Goal: Task Accomplishment & Management: Complete application form

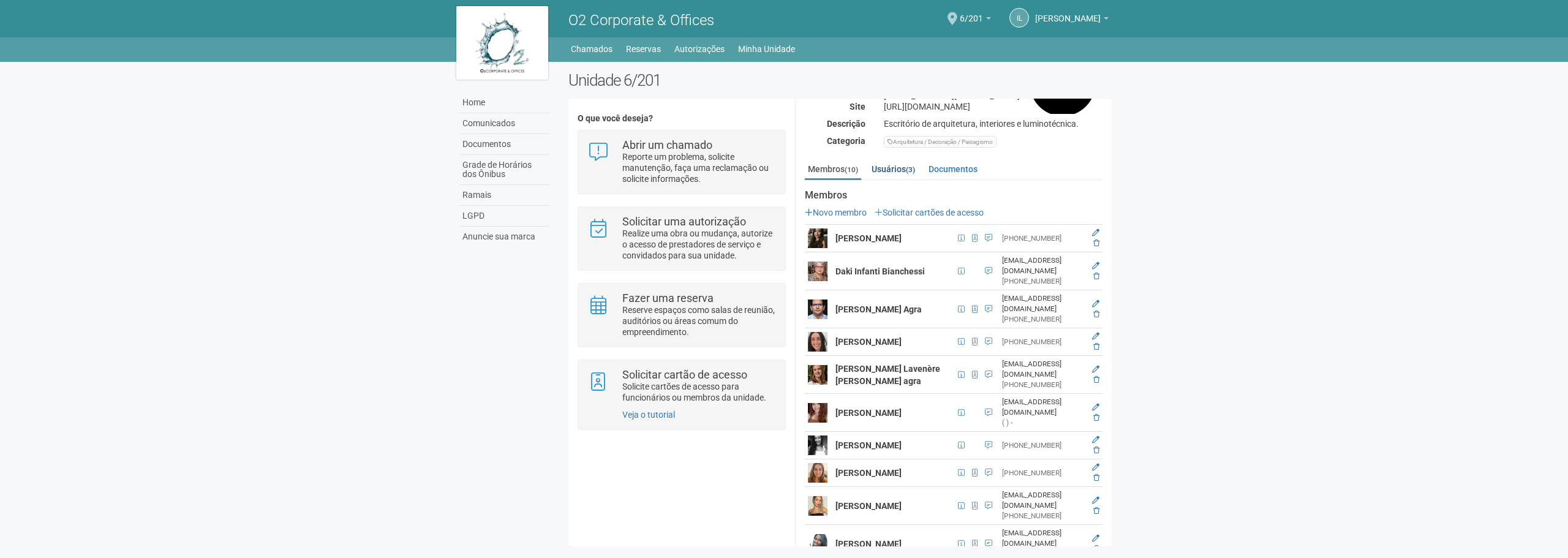
scroll to position [179, 0]
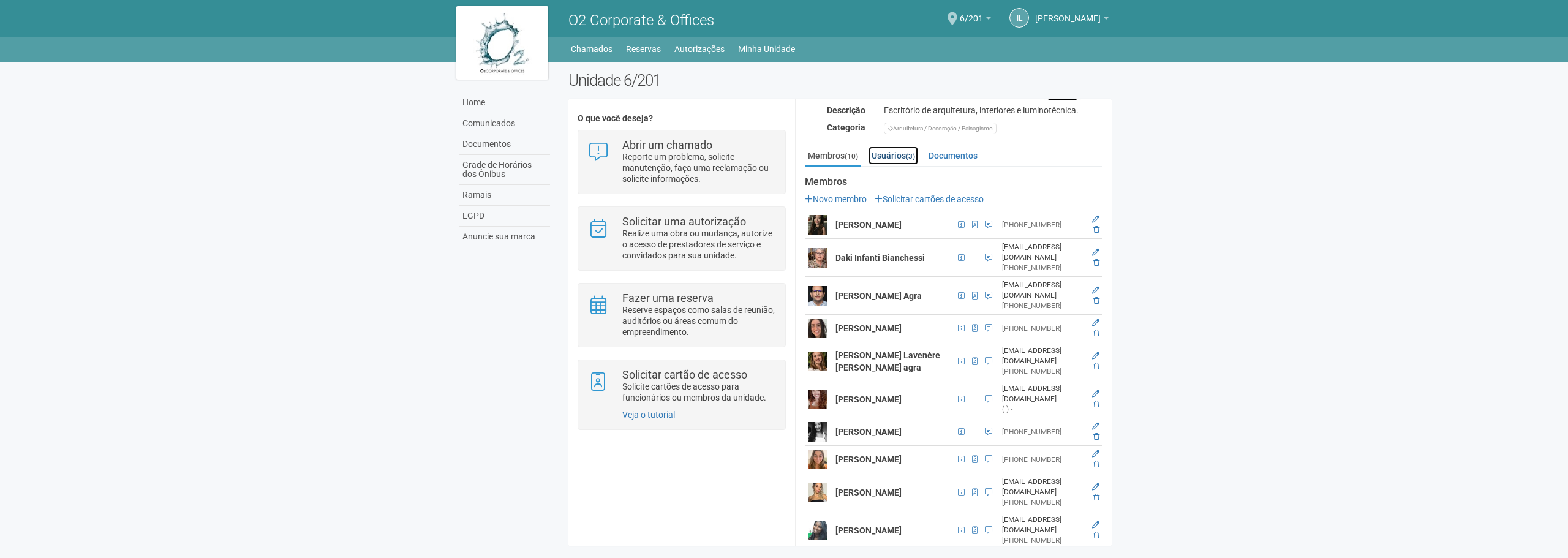
click at [892, 148] on link "Usuários (3)" at bounding box center [894, 155] width 49 height 18
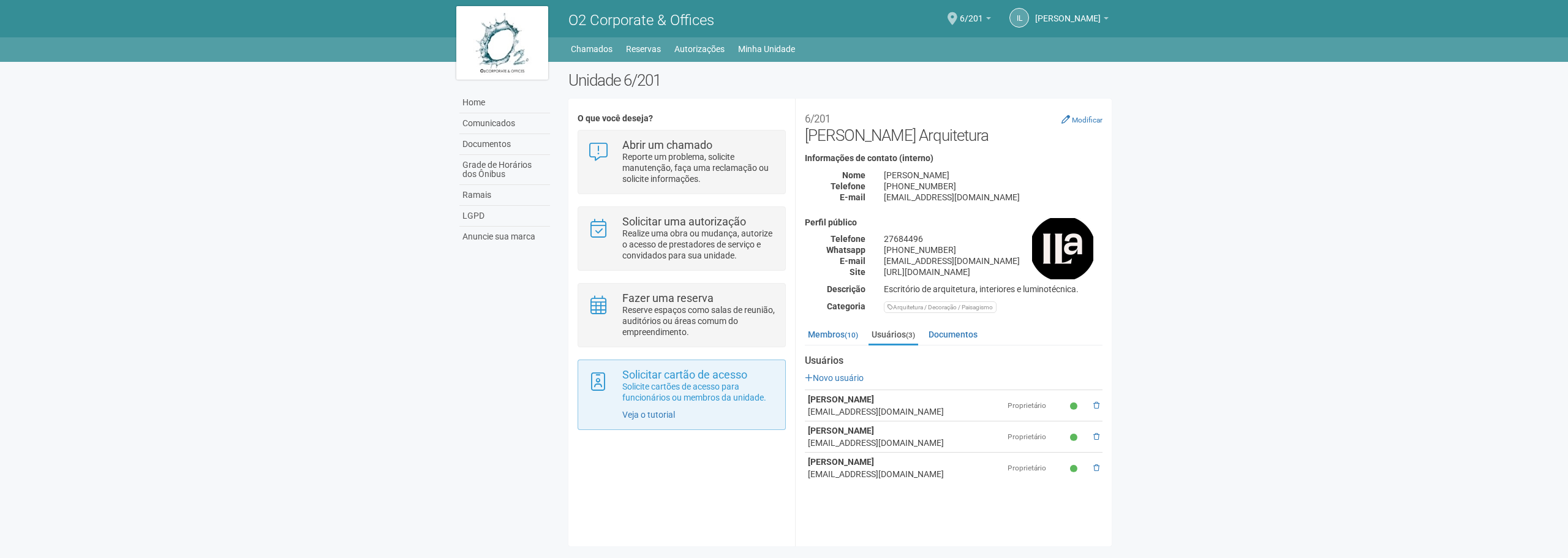
click at [692, 410] on div "Solicitar cartão de acesso Solicite cartões de acesso para funcionários ou memb…" at bounding box center [681, 394] width 208 height 70
click at [650, 418] on link "Veja o tutorial" at bounding box center [648, 414] width 53 height 10
click at [716, 390] on p "Solicite cartões de acesso para funcionários ou membros da unidade." at bounding box center [699, 392] width 154 height 22
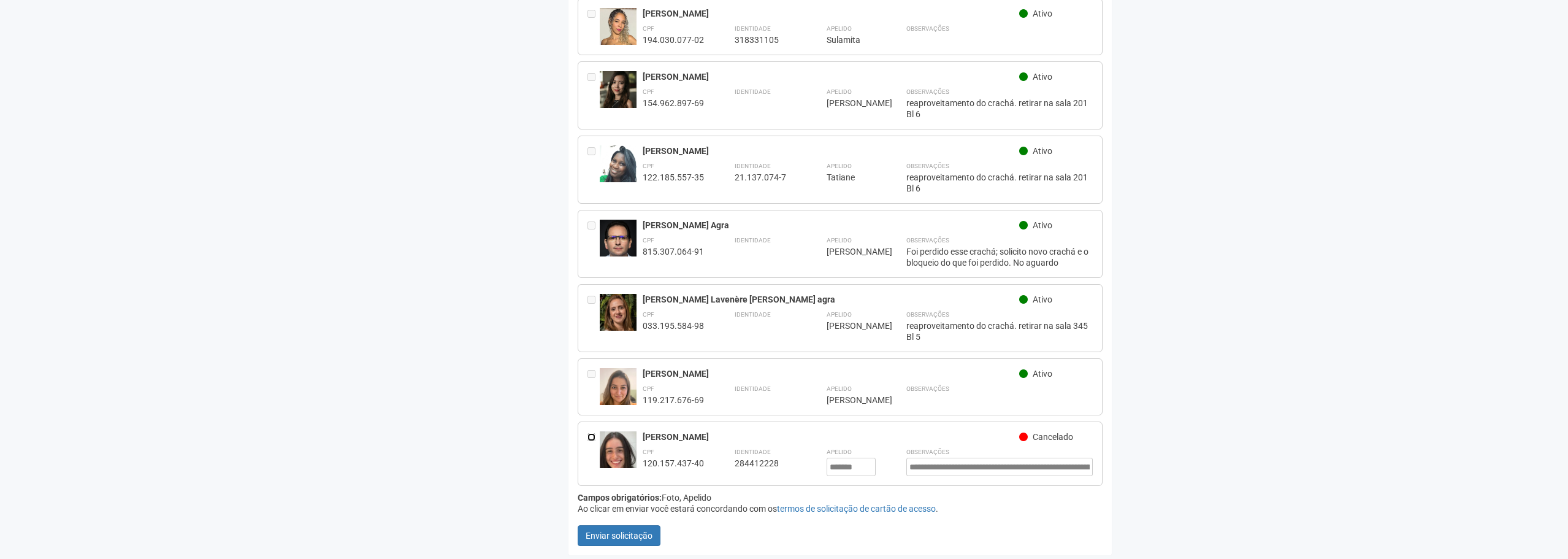
scroll to position [320, 0]
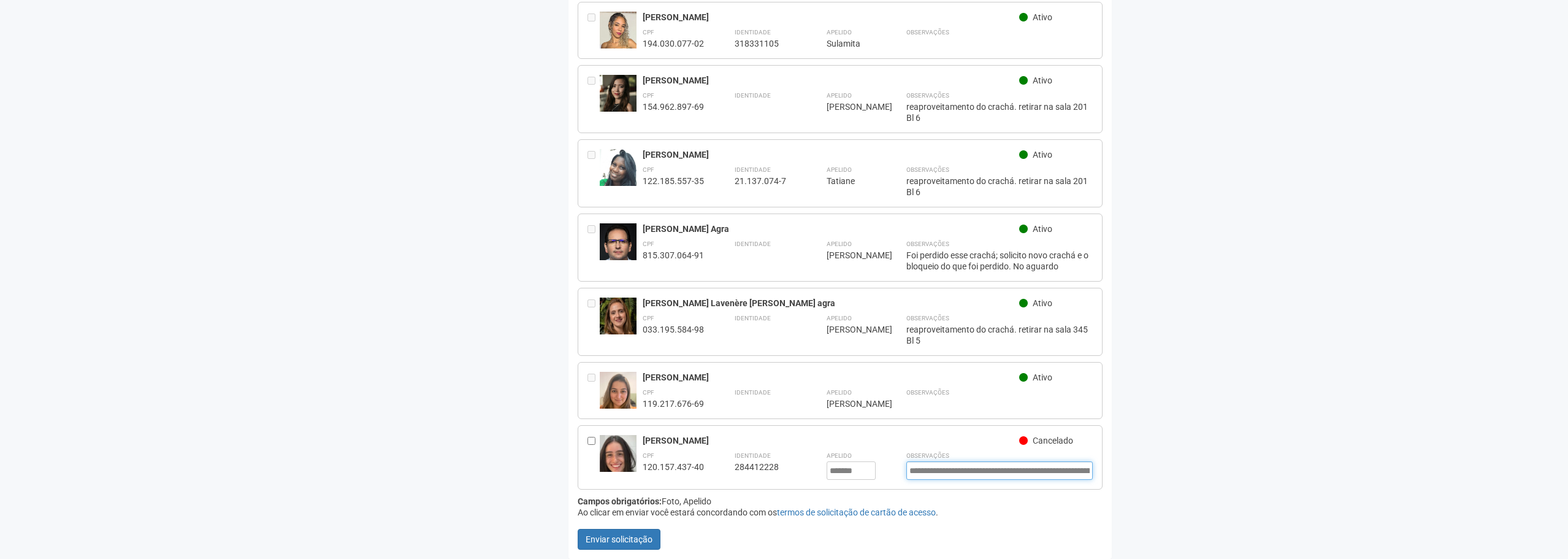
click at [956, 467] on input "**********" at bounding box center [1000, 470] width 187 height 18
click at [611, 448] on img at bounding box center [617, 459] width 37 height 48
click at [621, 453] on img at bounding box center [617, 459] width 37 height 48
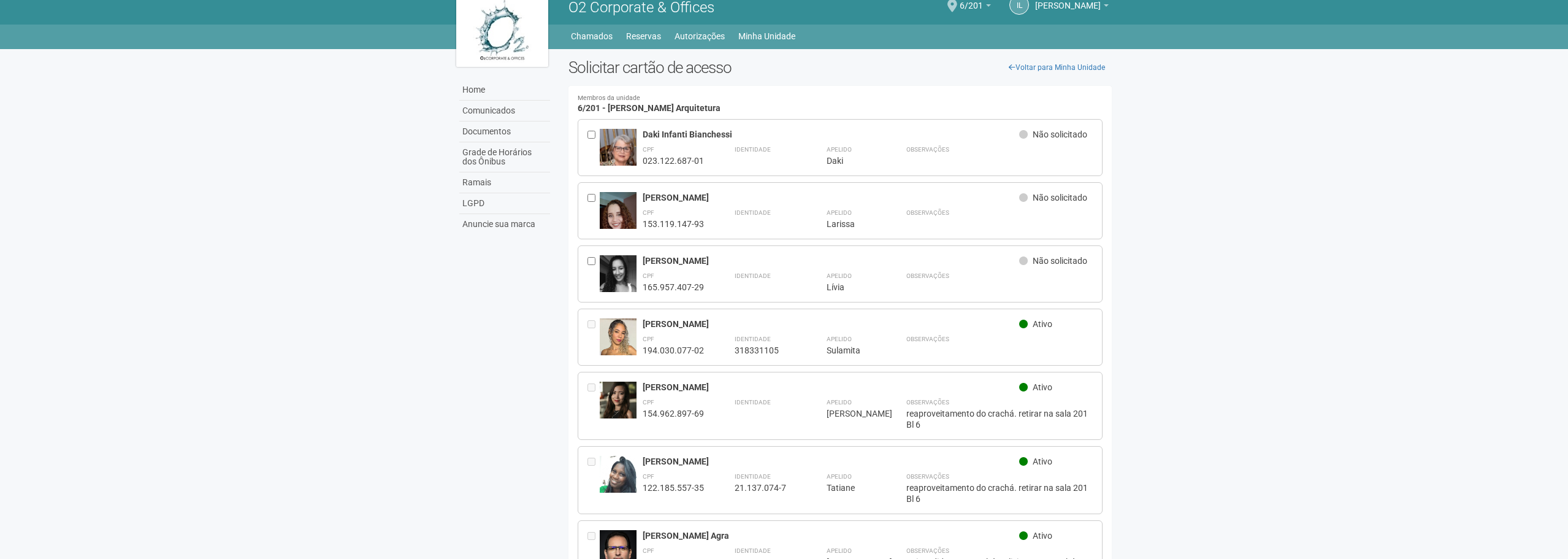
scroll to position [0, 0]
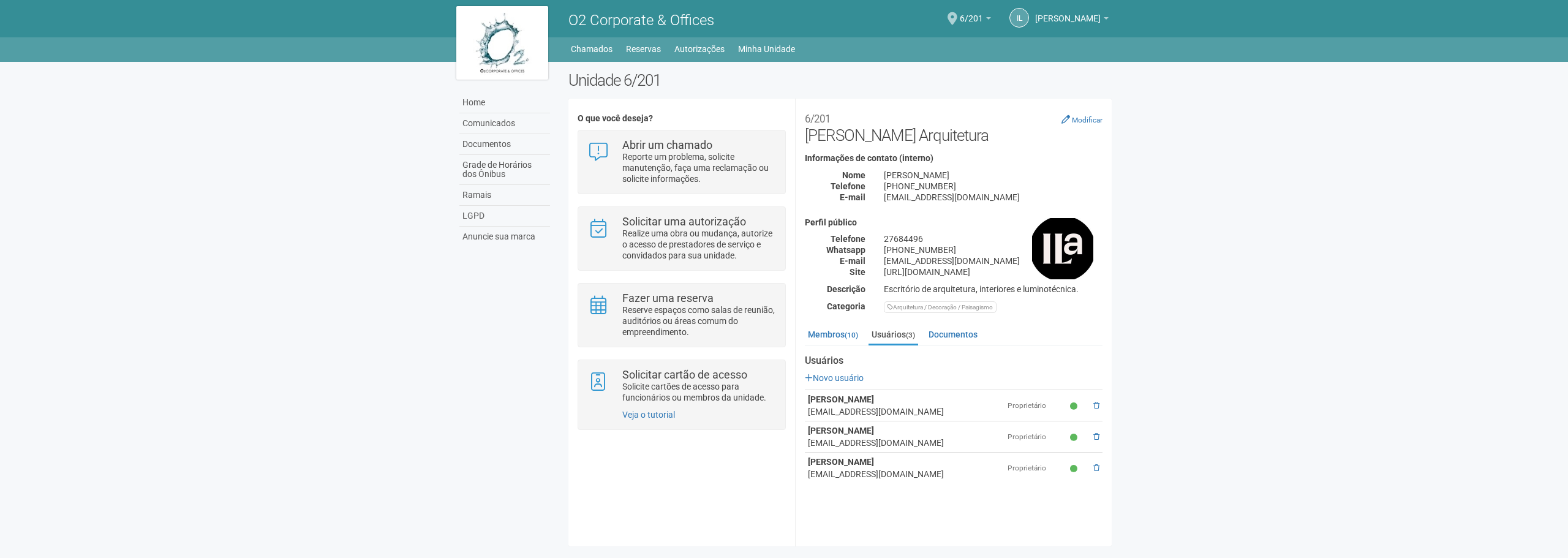
click at [919, 106] on div "**********" at bounding box center [954, 323] width 317 height 448
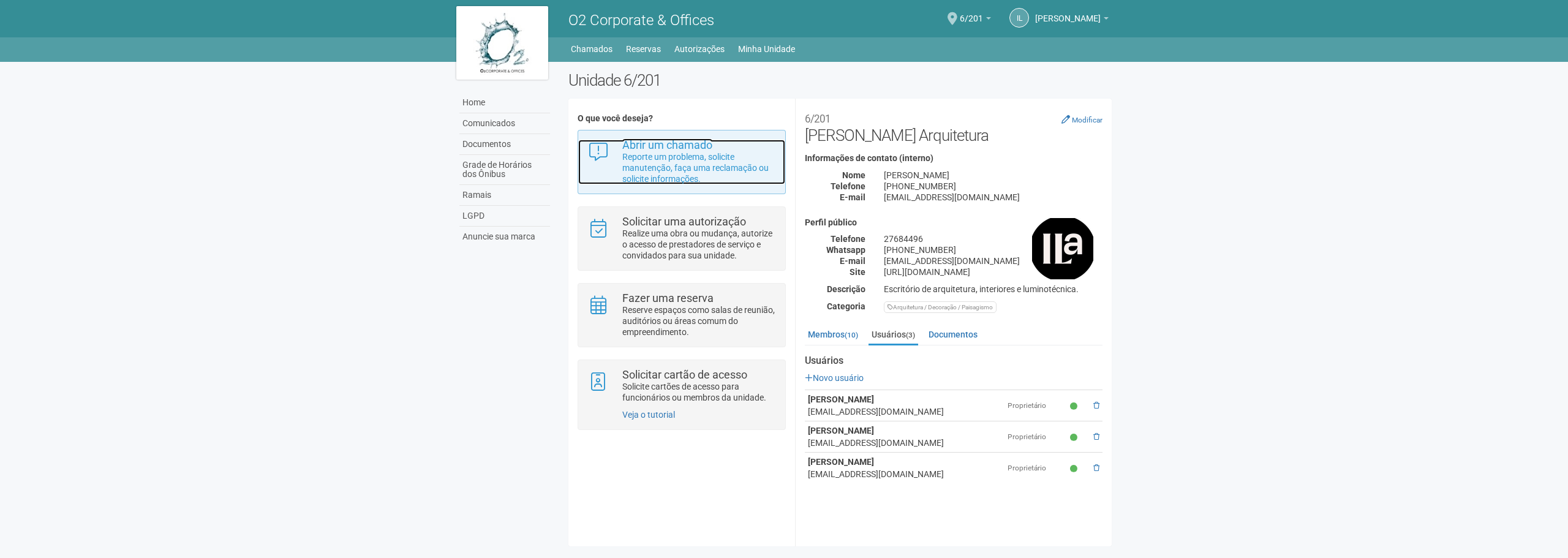
click at [667, 168] on p "Reporte um problema, solicite manutenção, faça uma reclamação ou solicite infor…" at bounding box center [699, 167] width 154 height 33
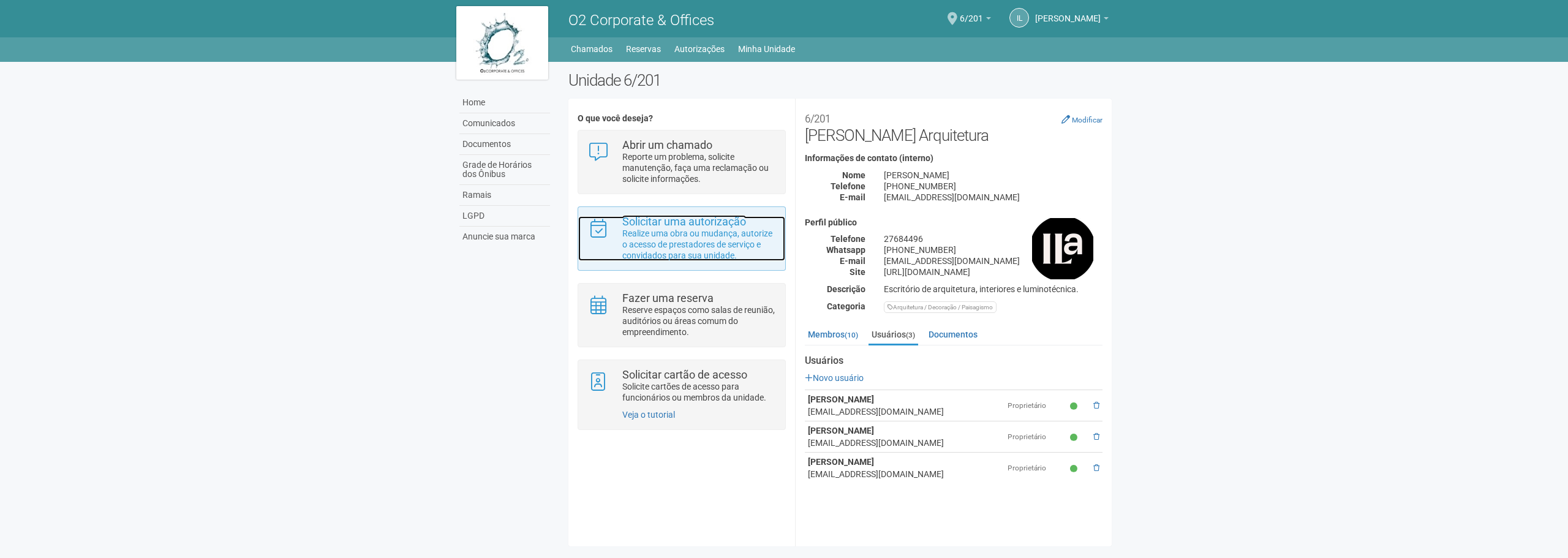
click at [649, 228] on strong "Solicitar uma autorização" at bounding box center [684, 221] width 124 height 13
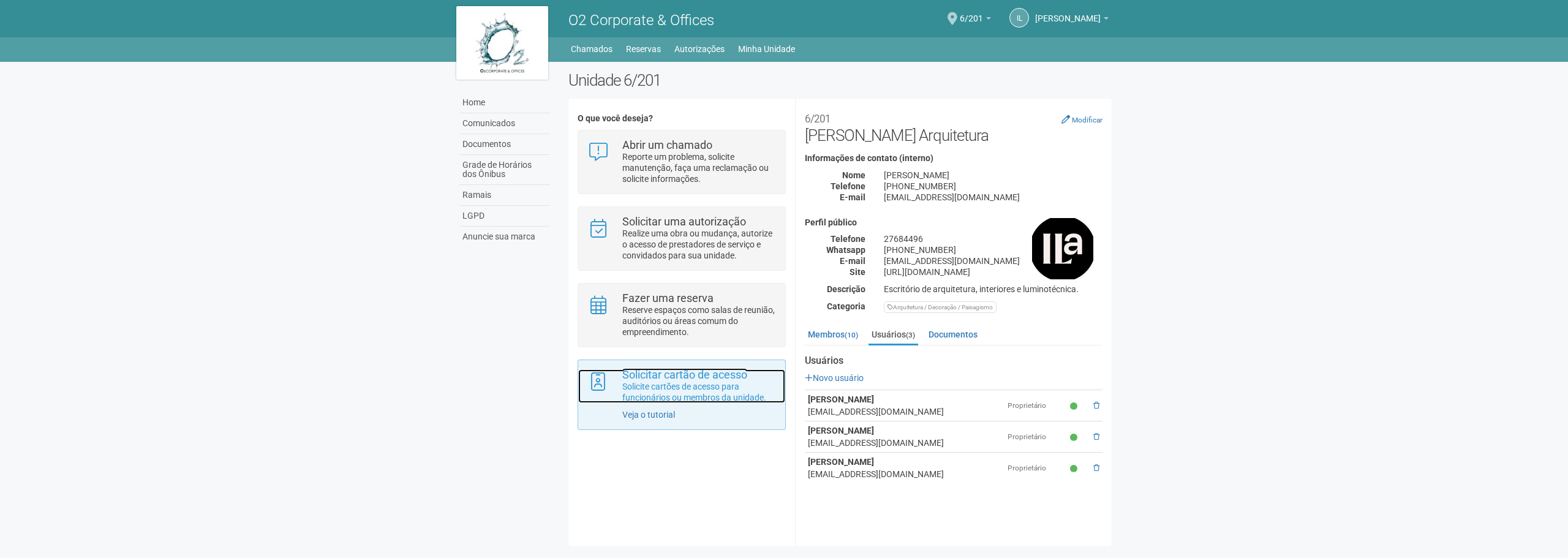
click at [693, 390] on p "Solicite cartões de acesso para funcionários ou membros da unidade." at bounding box center [699, 392] width 154 height 22
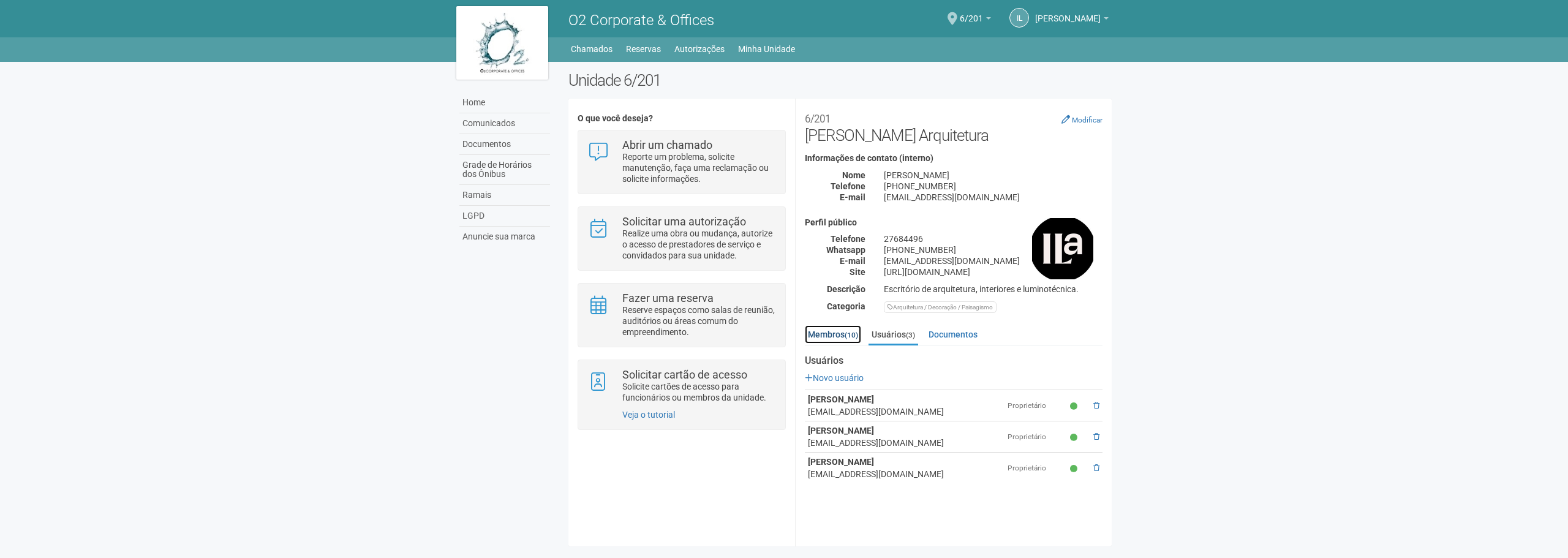
click at [835, 341] on link "Membros (10)" at bounding box center [833, 334] width 56 height 18
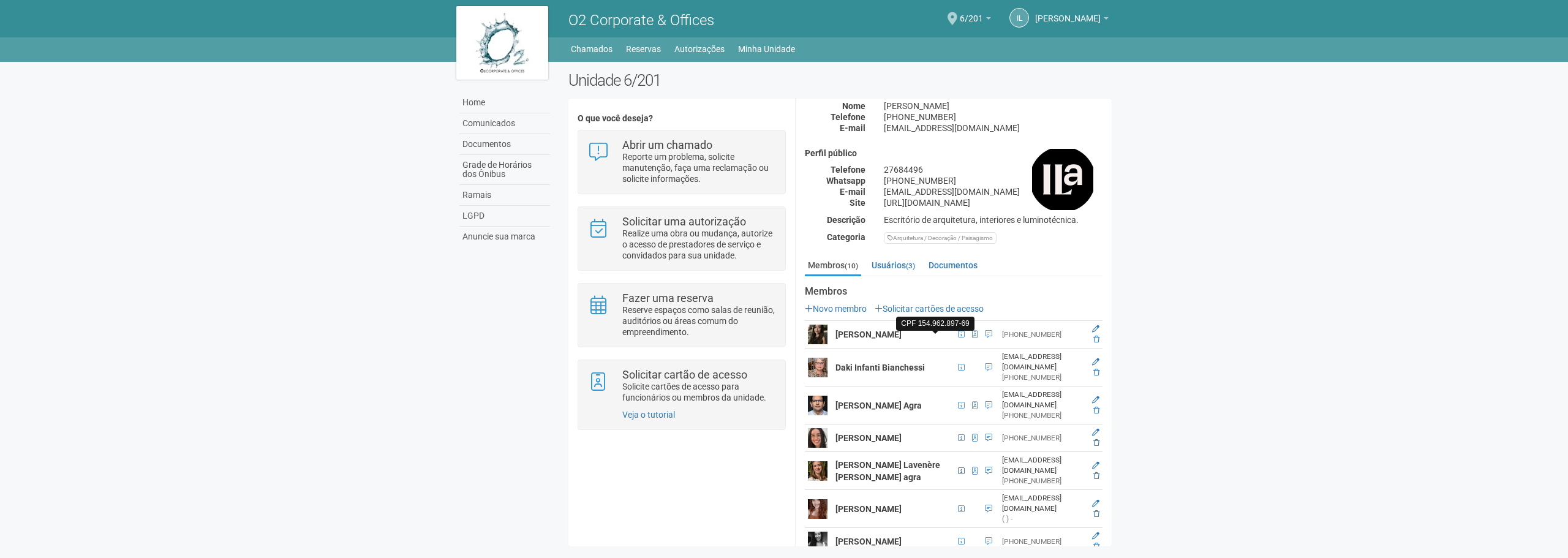
scroll to position [179, 0]
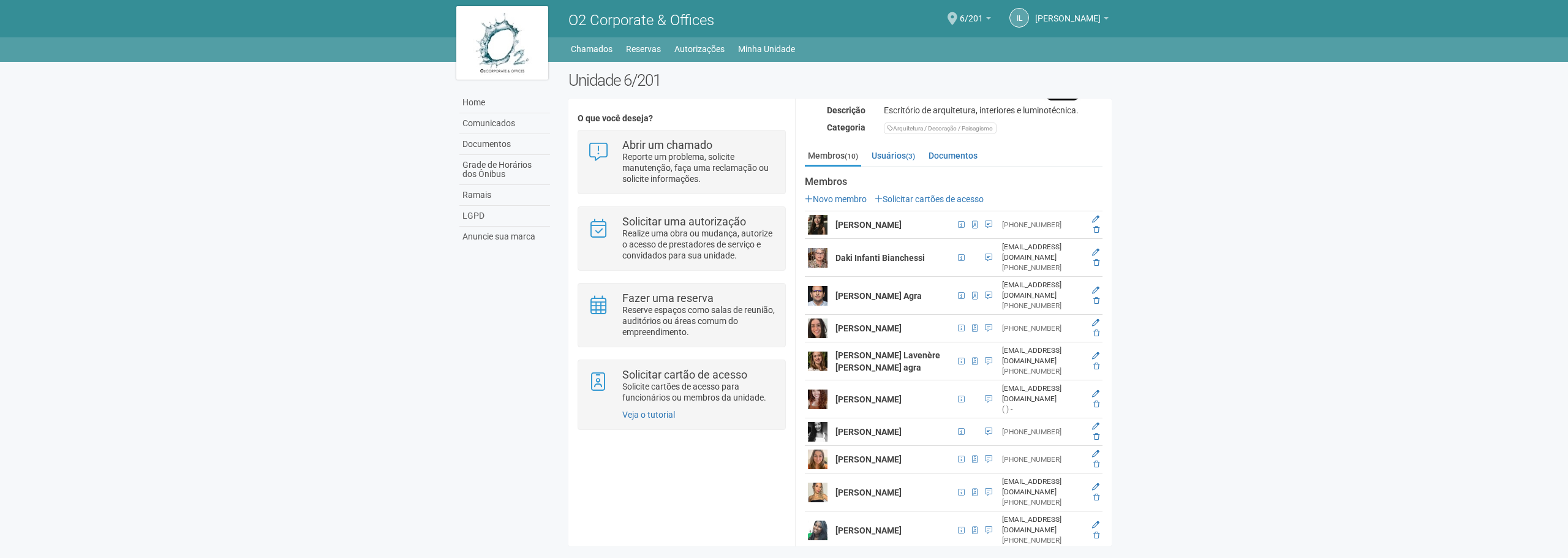
click at [445, 356] on body "Aguarde... O2 Corporate & Offices IL [PERSON_NAME] [PERSON_NAME] Agra [EMAIL_AD…" at bounding box center [784, 279] width 1568 height 558
click at [1265, 315] on body "Aguarde... O2 Corporate & Offices IL [PERSON_NAME] [PERSON_NAME] Agra [EMAIL_AD…" at bounding box center [784, 279] width 1568 height 558
click at [1092, 319] on icon at bounding box center [1095, 323] width 7 height 7
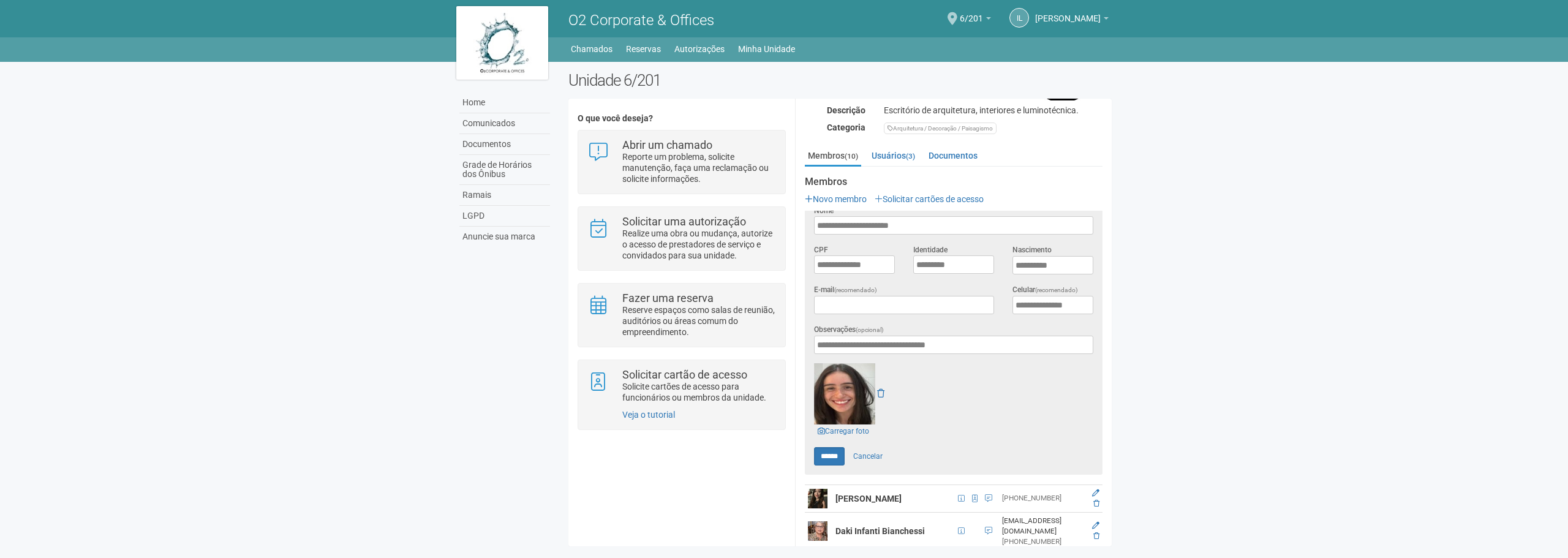
scroll to position [0, 0]
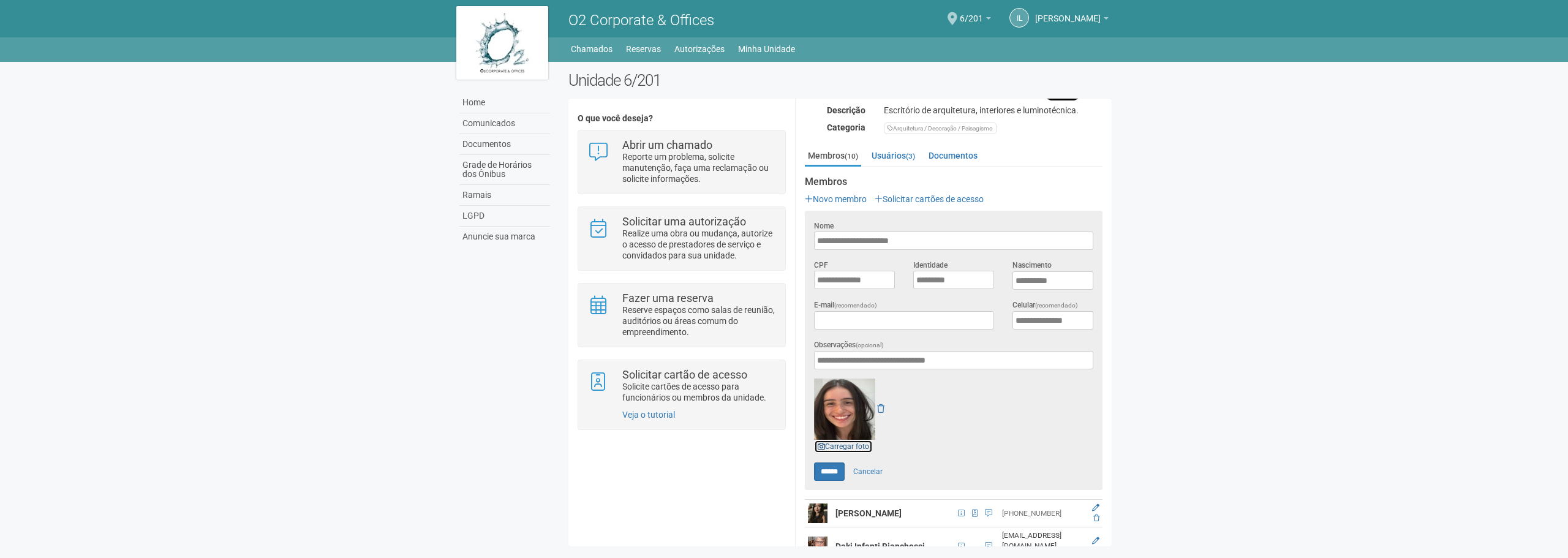
click at [849, 442] on link "Carregar foto" at bounding box center [843, 446] width 59 height 13
click at [850, 443] on link "Carregar foto" at bounding box center [843, 446] width 59 height 13
click at [833, 473] on input "******" at bounding box center [829, 471] width 31 height 18
type input "******"
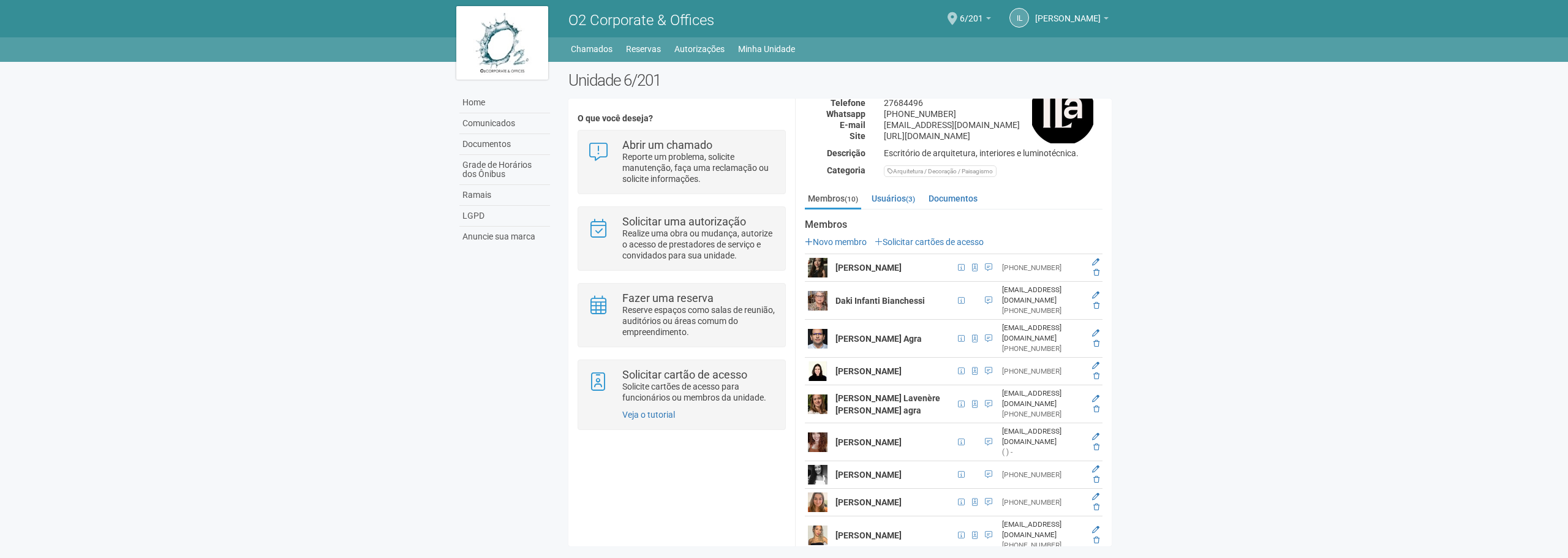
scroll to position [179, 0]
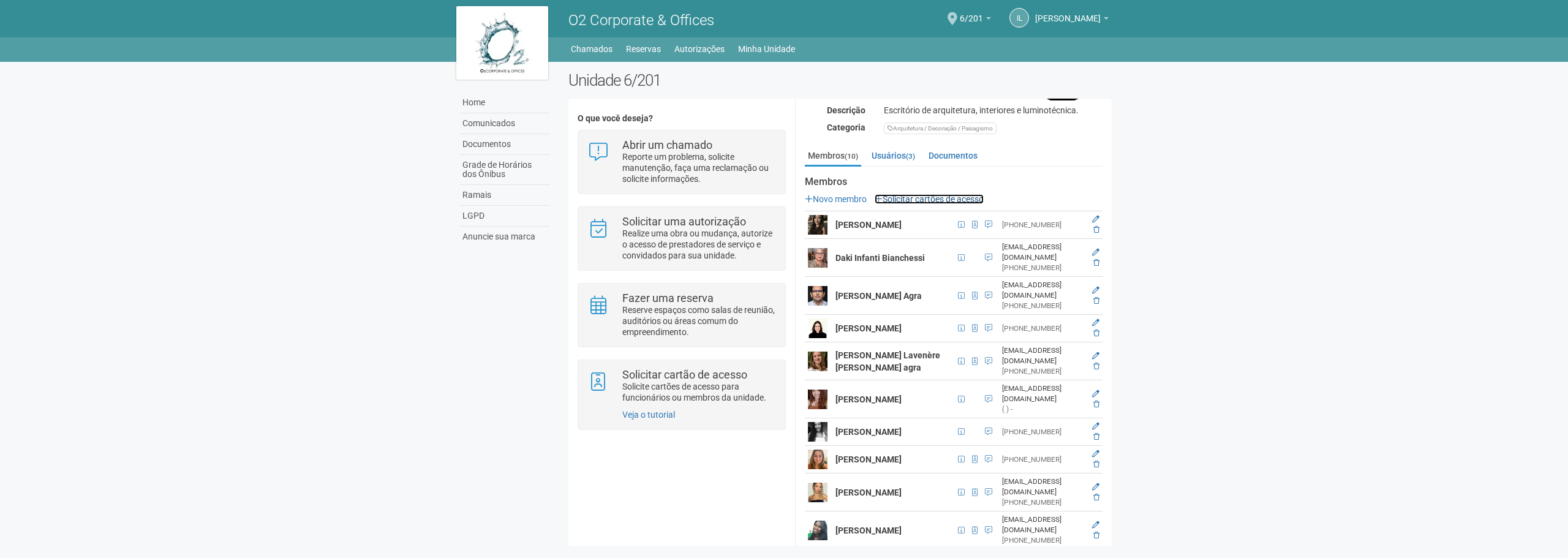
click at [897, 198] on link "Solicitar cartões de acesso" at bounding box center [929, 199] width 109 height 10
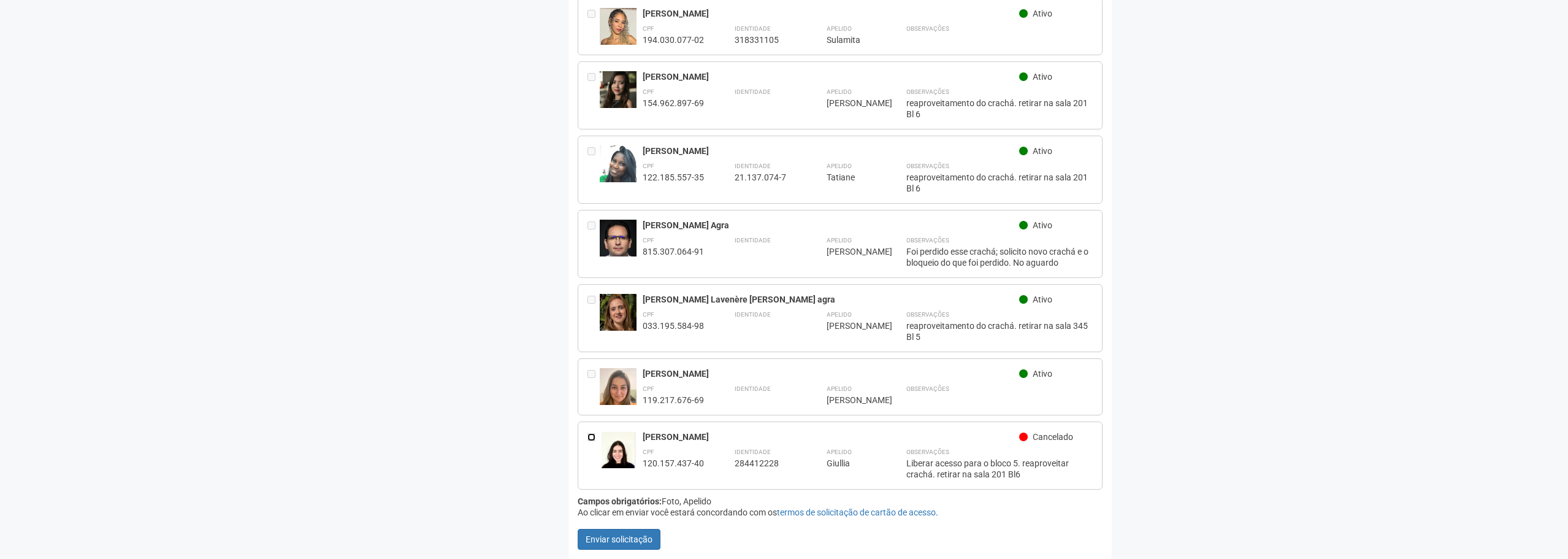
scroll to position [320, 0]
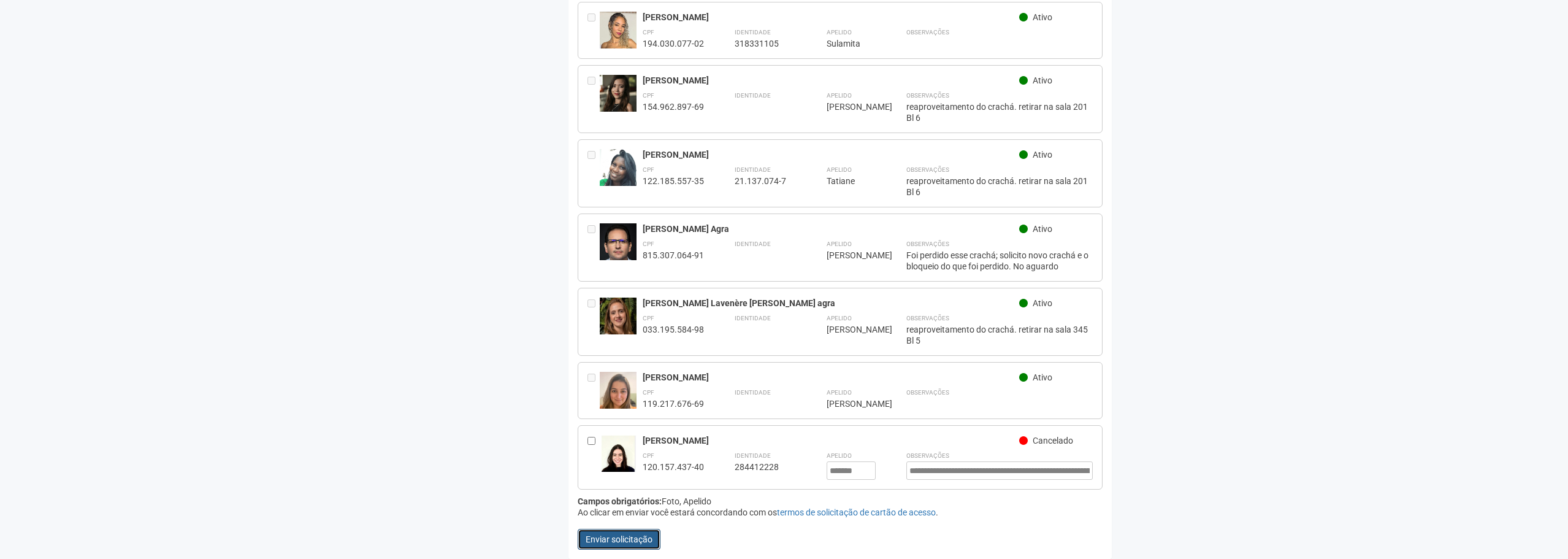
click at [627, 537] on button "Enviar solicitação" at bounding box center [619, 539] width 83 height 21
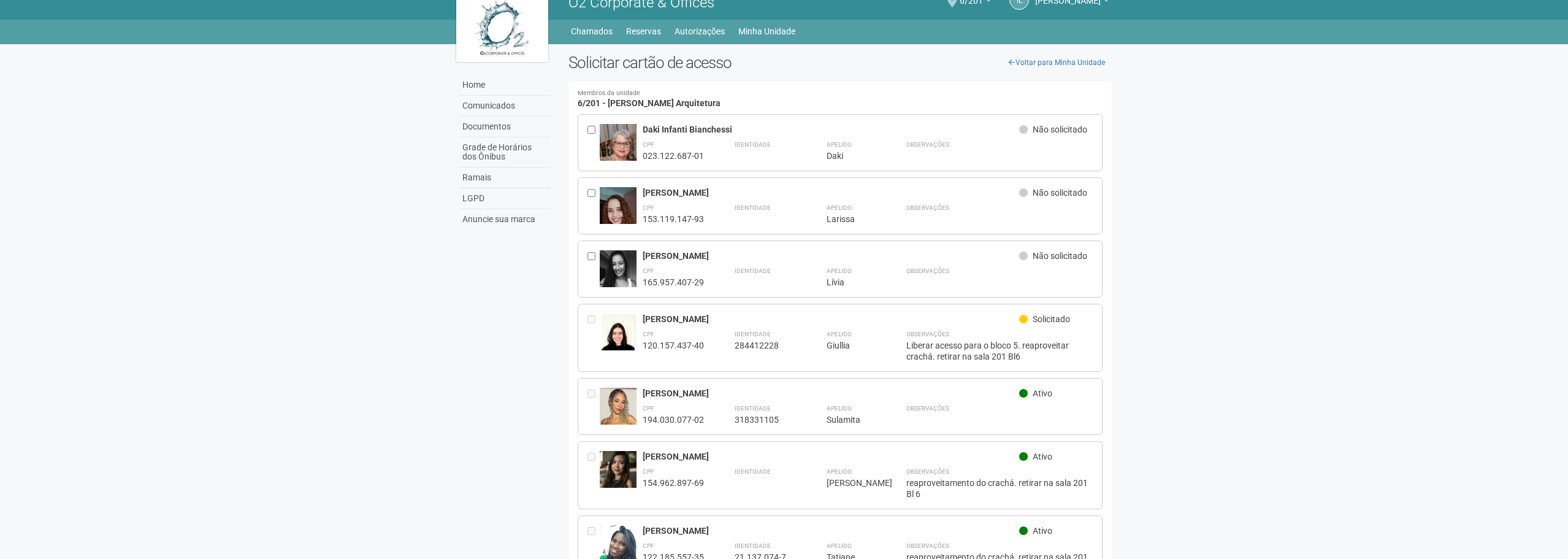
scroll to position [0, 0]
